Goal: Transaction & Acquisition: Purchase product/service

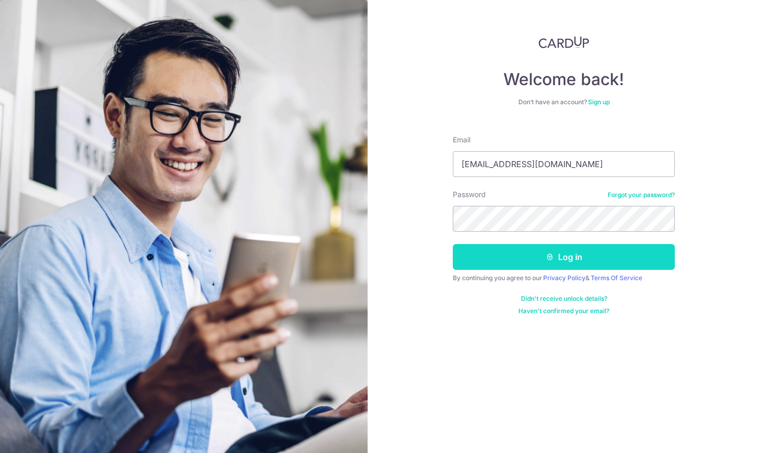
click at [551, 255] on icon "submit" at bounding box center [550, 257] width 8 height 8
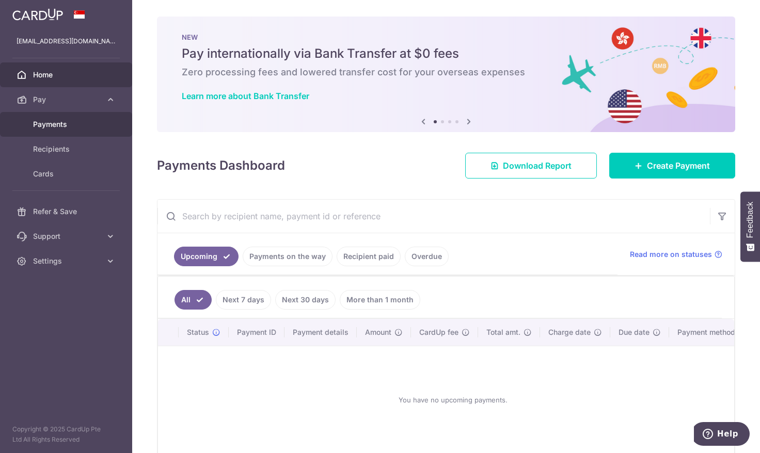
click at [54, 125] on span "Payments" at bounding box center [67, 124] width 68 height 10
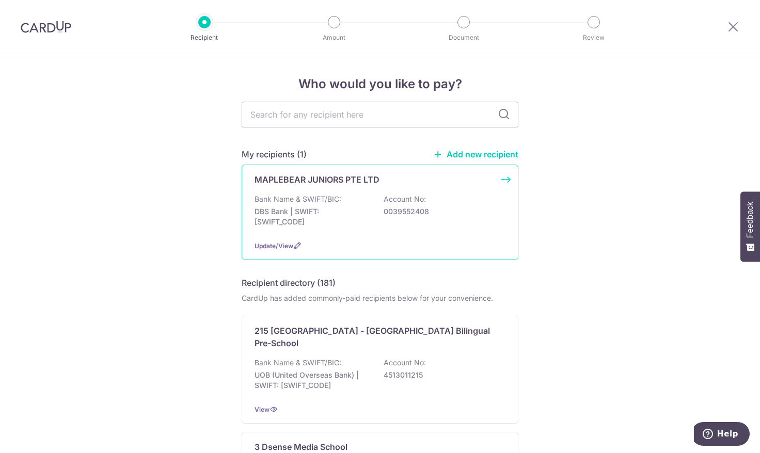
click at [297, 202] on p "Bank Name & SWIFT/BIC:" at bounding box center [298, 199] width 87 height 10
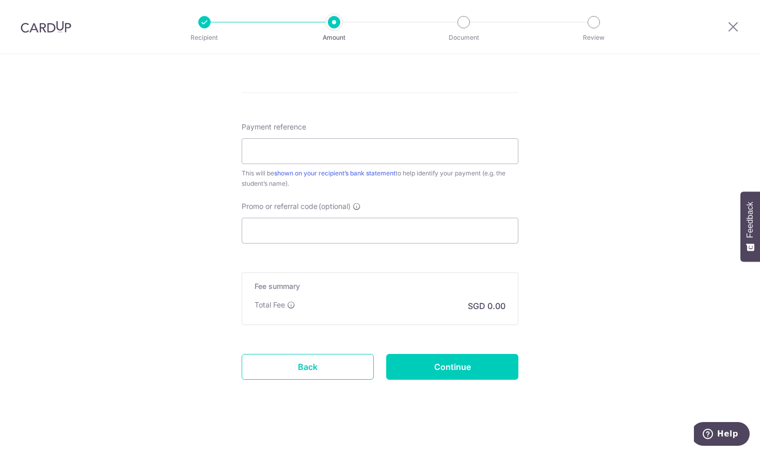
scroll to position [535, 0]
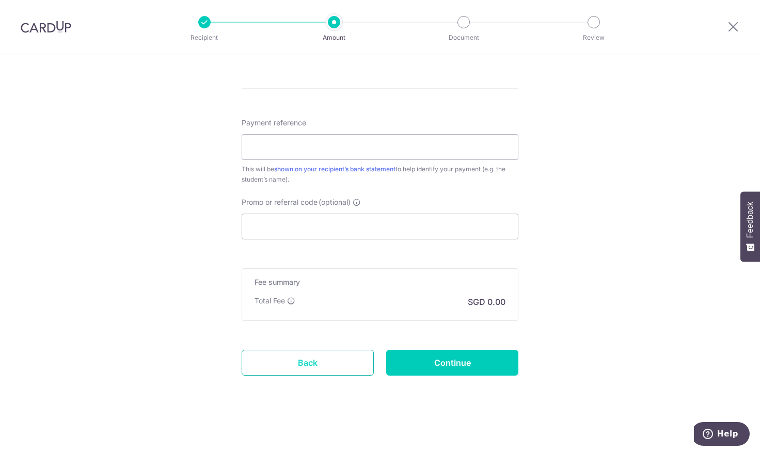
click at [293, 368] on link "Back" at bounding box center [308, 363] width 132 height 26
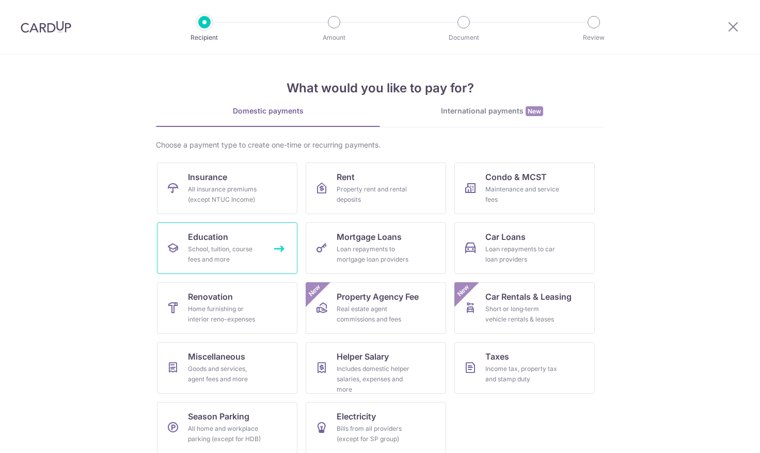
click at [200, 250] on div "School, tuition, course fees and more" at bounding box center [225, 254] width 74 height 21
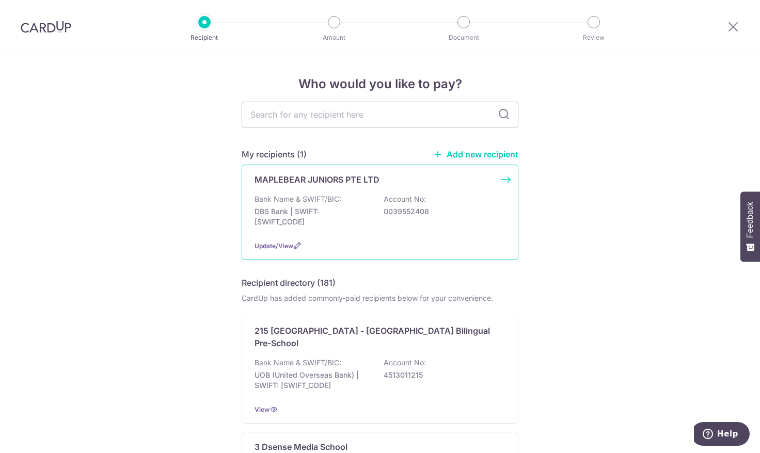
click at [345, 212] on p "DBS Bank | SWIFT: DBSSSGSGXXX" at bounding box center [313, 217] width 116 height 21
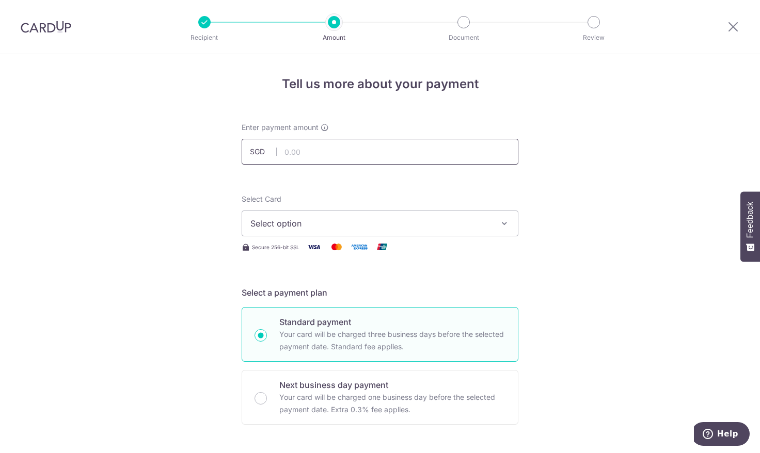
click at [337, 156] on input "text" at bounding box center [380, 152] width 277 height 26
type input "1,663.70"
click at [481, 230] on button "Select option" at bounding box center [380, 224] width 277 height 26
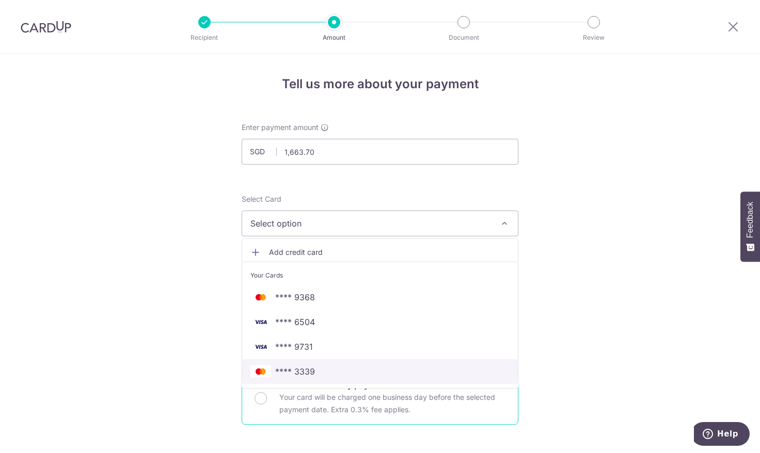
drag, startPoint x: 318, startPoint y: 371, endPoint x: 325, endPoint y: 370, distance: 7.8
click at [318, 371] on span "**** 3339" at bounding box center [379, 372] width 259 height 12
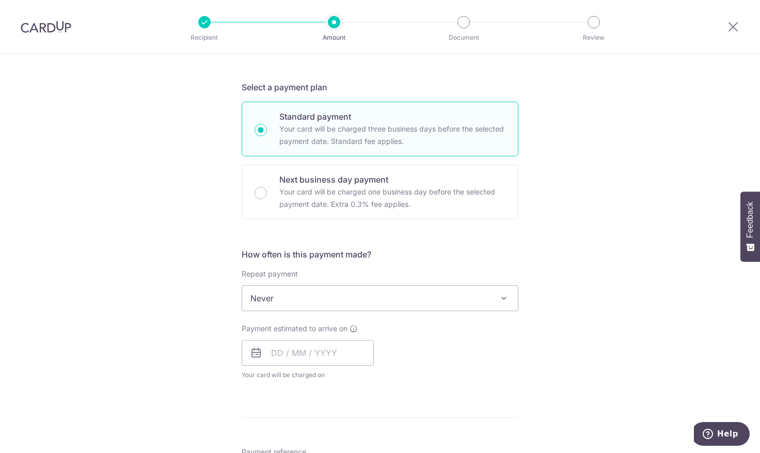
scroll to position [207, 0]
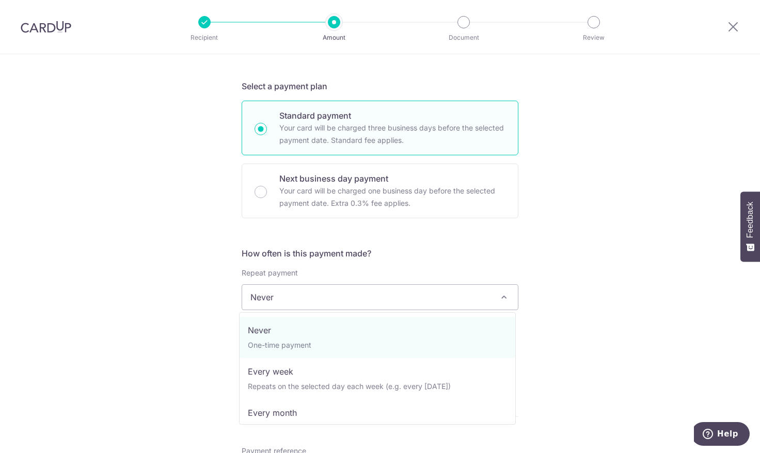
click at [487, 298] on span "Never" at bounding box center [380, 297] width 276 height 25
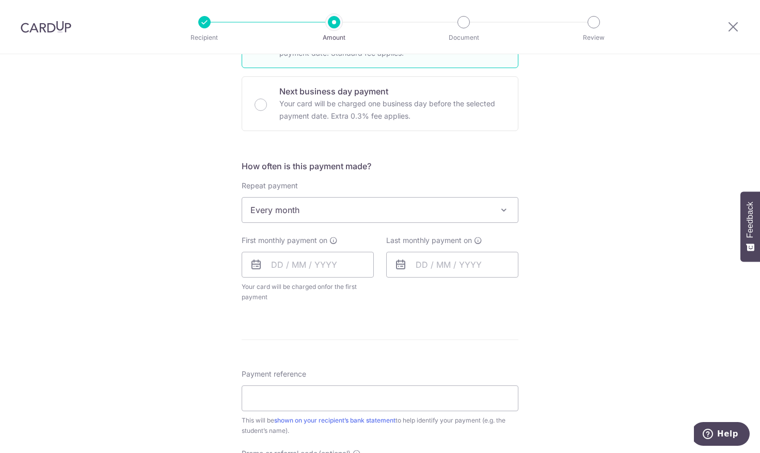
scroll to position [310, 0]
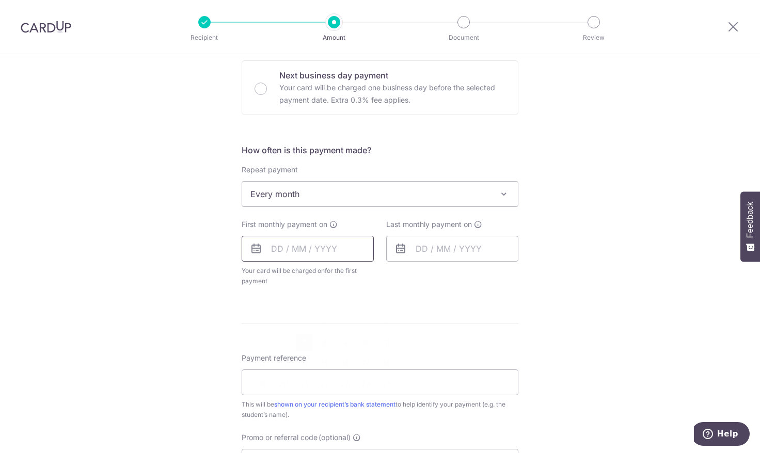
click at [291, 247] on input "text" at bounding box center [308, 249] width 132 height 26
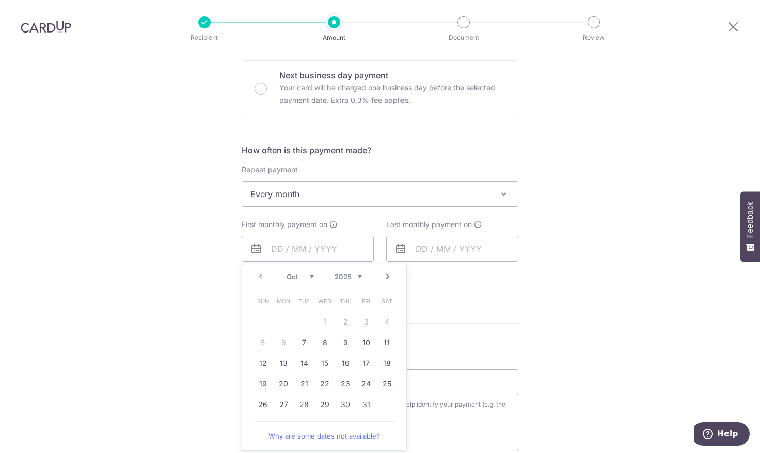
click at [503, 288] on div "How often is this payment made? Repeat payment Never Every week Every month Eve…" at bounding box center [380, 219] width 277 height 151
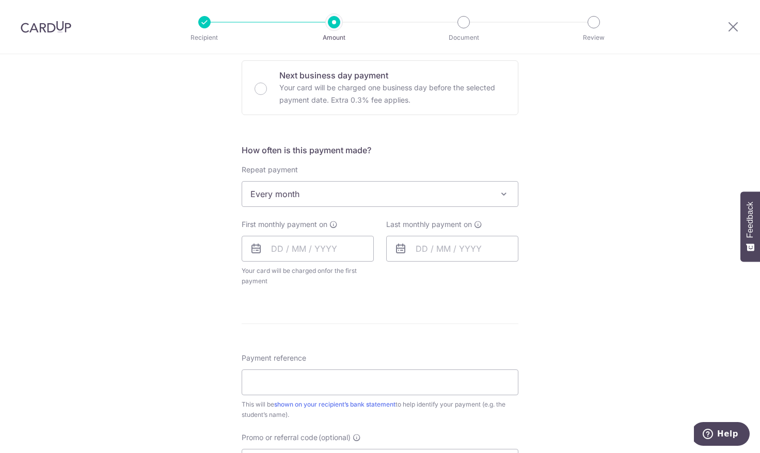
click at [343, 186] on span "Every month" at bounding box center [380, 194] width 276 height 25
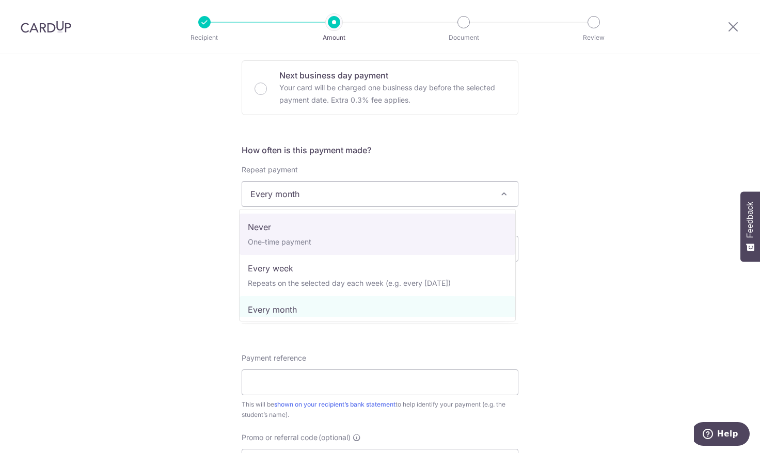
select select "1"
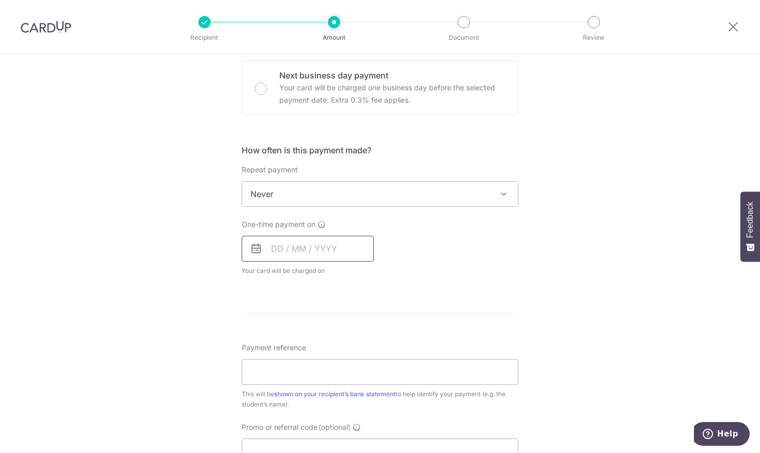
click at [289, 252] on input "text" at bounding box center [308, 249] width 132 height 26
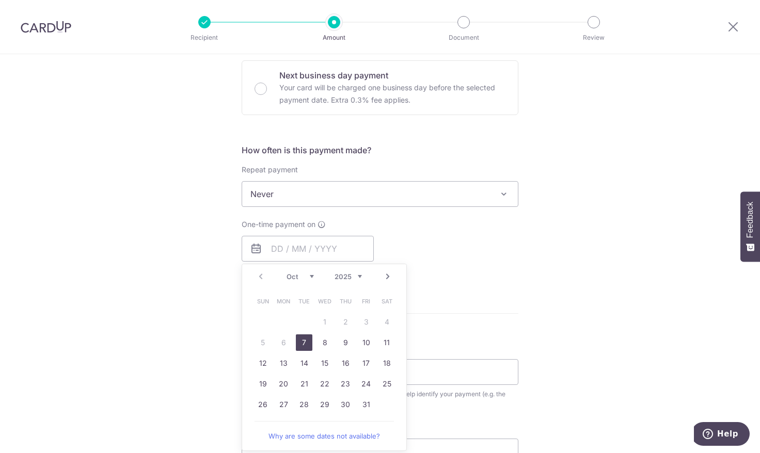
click at [300, 344] on link "7" at bounding box center [304, 343] width 17 height 17
type input "[DATE]"
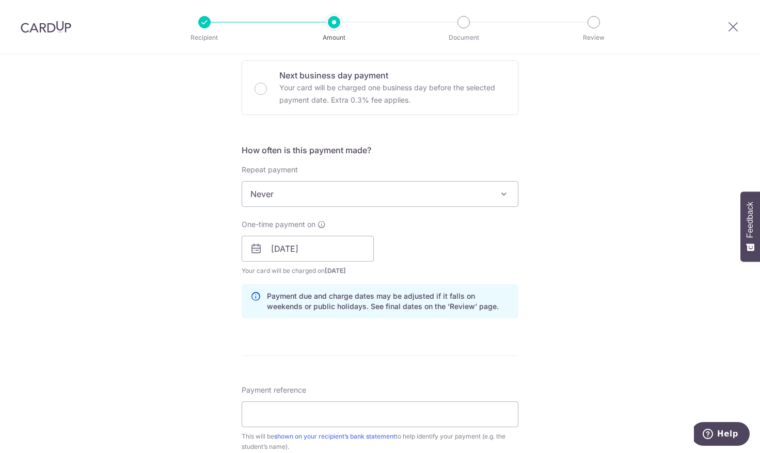
click at [610, 235] on div "Tell us more about your payment Enter payment amount SGD 1,663.70 1663.70 Selec…" at bounding box center [380, 232] width 760 height 976
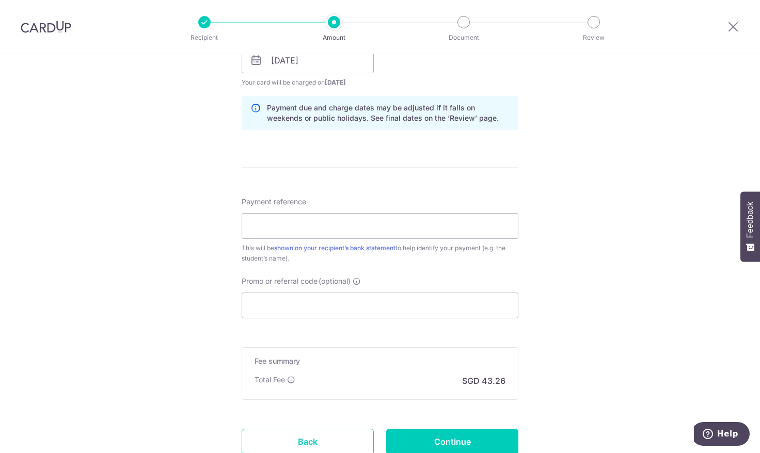
scroll to position [516, 0]
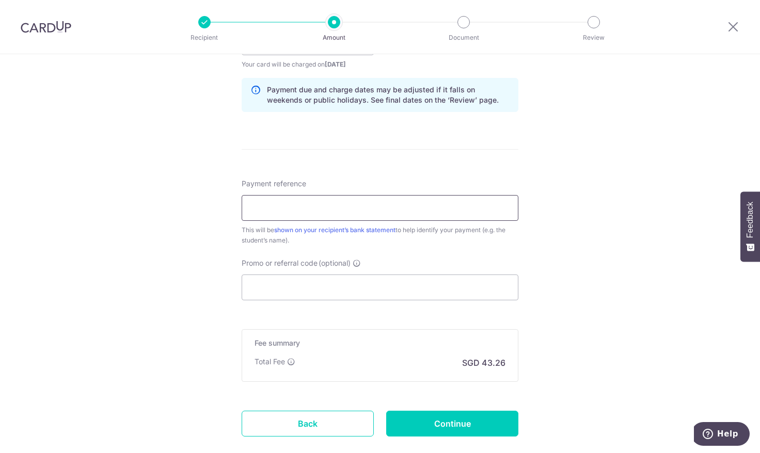
click at [316, 210] on input "Payment reference" at bounding box center [380, 208] width 277 height 26
type input "Luke Cheah Yu Hao"
click at [578, 247] on div "Tell us more about your payment Enter payment amount SGD 1,663.70 1663.70 Selec…" at bounding box center [380, 26] width 760 height 976
click at [288, 289] on input "Promo or referral code (optional)" at bounding box center [380, 288] width 277 height 26
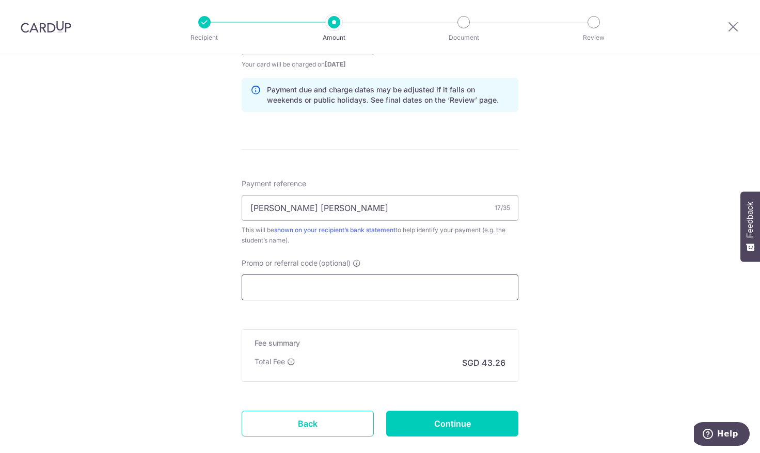
click at [288, 289] on input "Promo or referral code (optional)" at bounding box center [380, 288] width 277 height 26
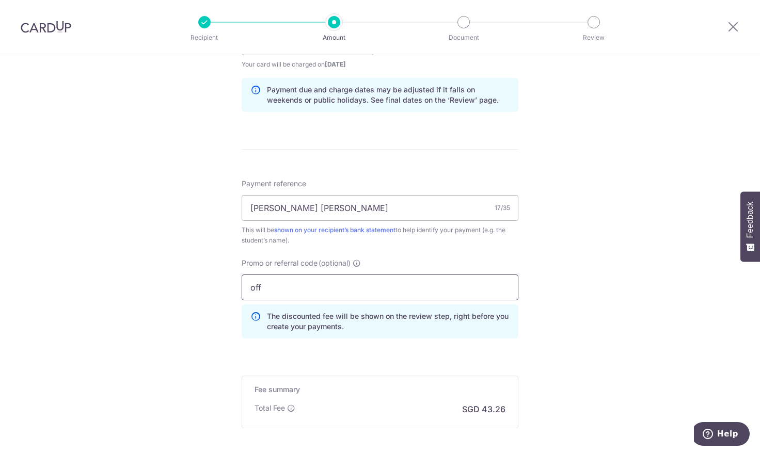
drag, startPoint x: 288, startPoint y: 289, endPoint x: 226, endPoint y: 288, distance: 62.5
click at [226, 288] on div "Tell us more about your payment Enter payment amount SGD 1,663.70 1663.70 Selec…" at bounding box center [380, 49] width 760 height 1023
paste input "OFF225"
type input "OFF225"
click at [211, 309] on div "Tell us more about your payment Enter payment amount SGD 1,663.70 1663.70 Selec…" at bounding box center [380, 49] width 760 height 1023
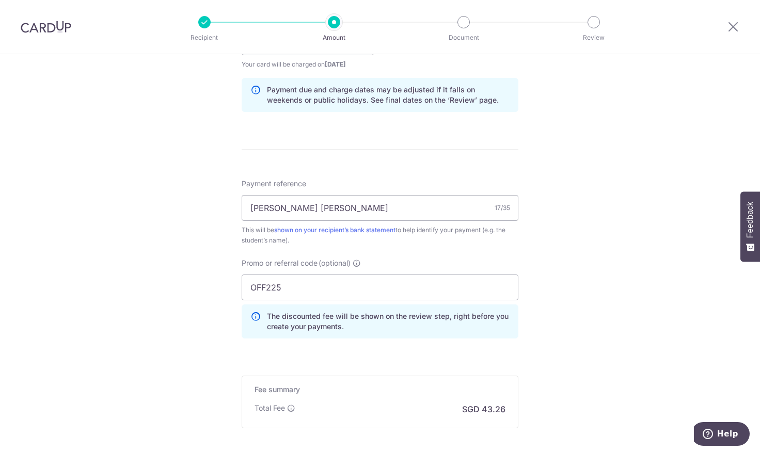
scroll to position [620, 0]
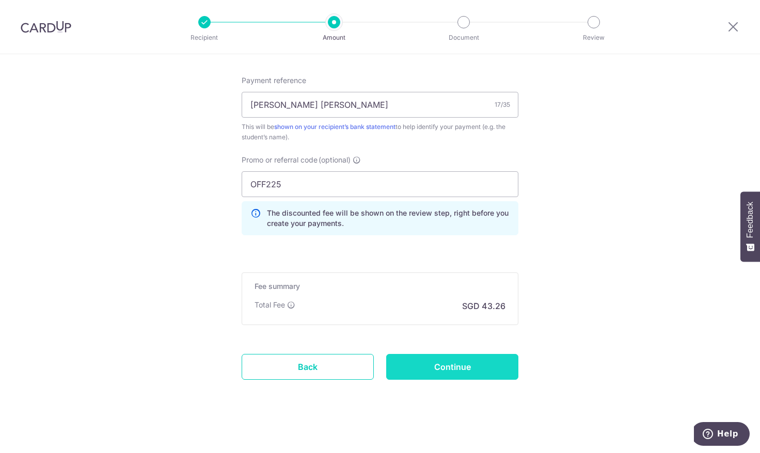
click at [453, 369] on input "Continue" at bounding box center [452, 367] width 132 height 26
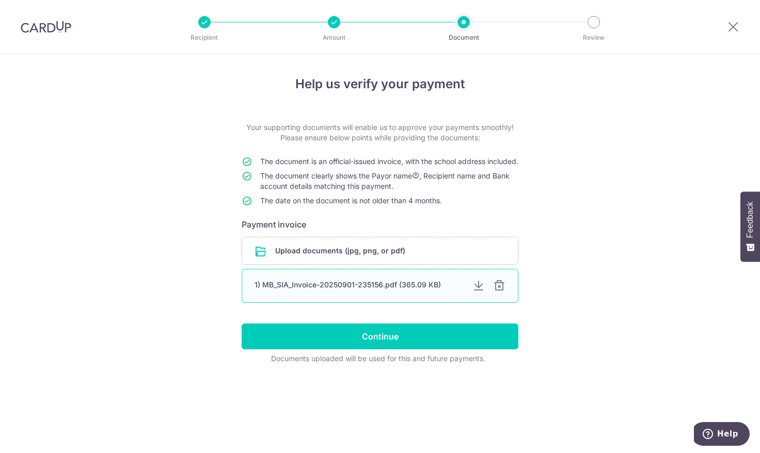
click at [501, 292] on div at bounding box center [499, 286] width 12 height 12
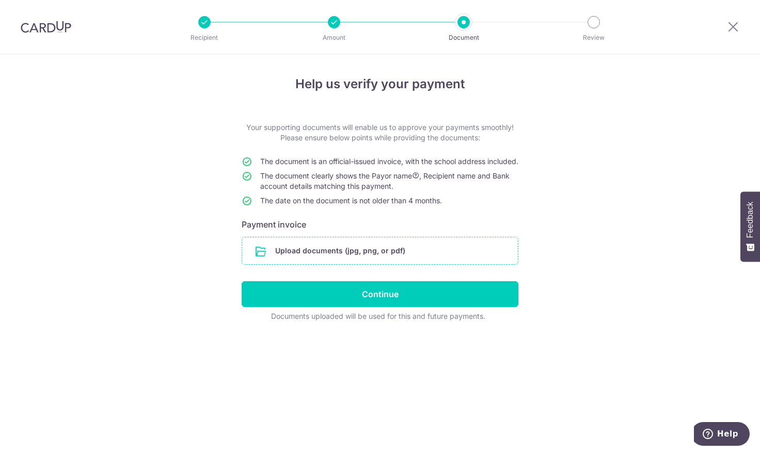
click at [290, 264] on input "file" at bounding box center [380, 250] width 276 height 27
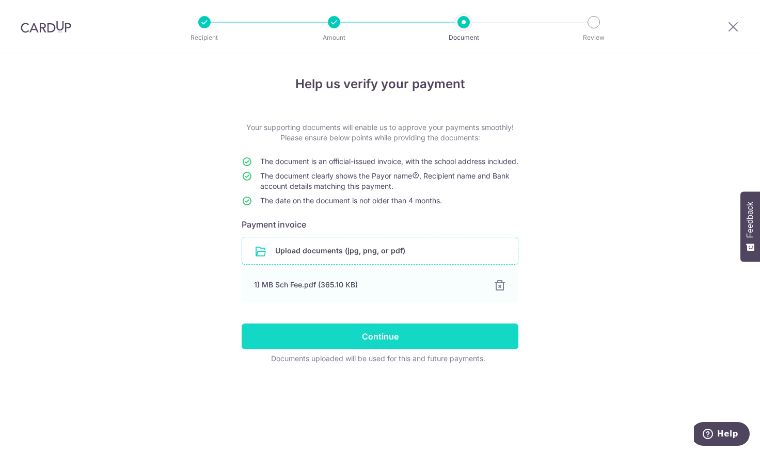
click at [366, 350] on input "Continue" at bounding box center [380, 337] width 277 height 26
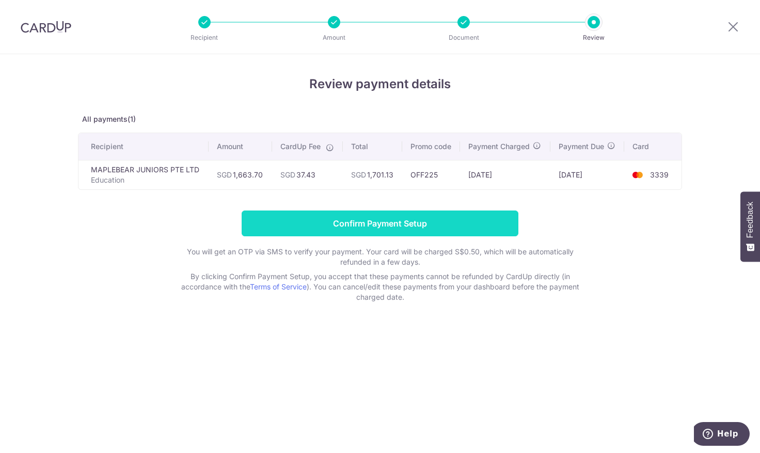
click at [413, 226] on input "Confirm Payment Setup" at bounding box center [380, 224] width 277 height 26
